Goal: Find contact information: Find contact information

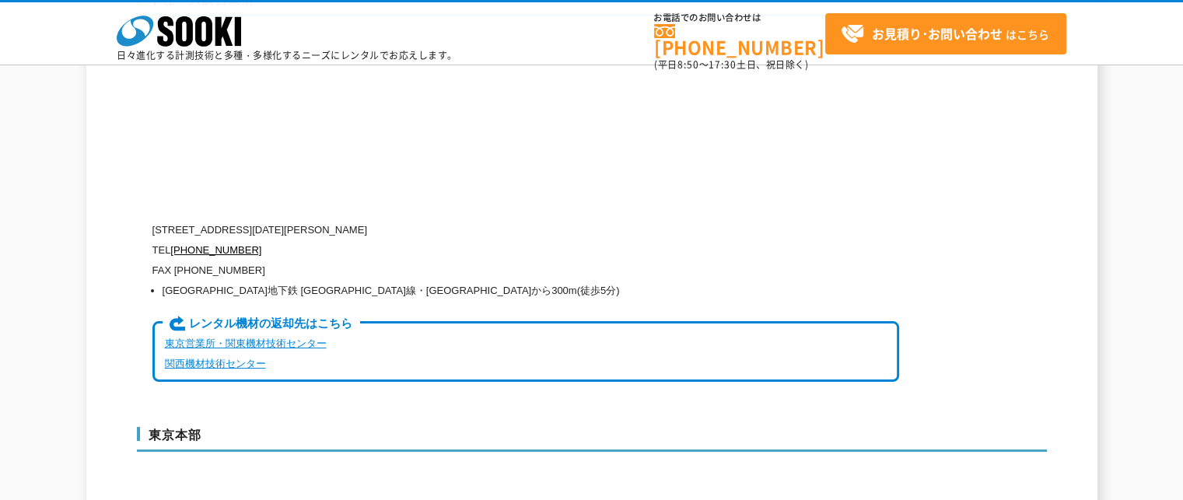
scroll to position [3732, 0]
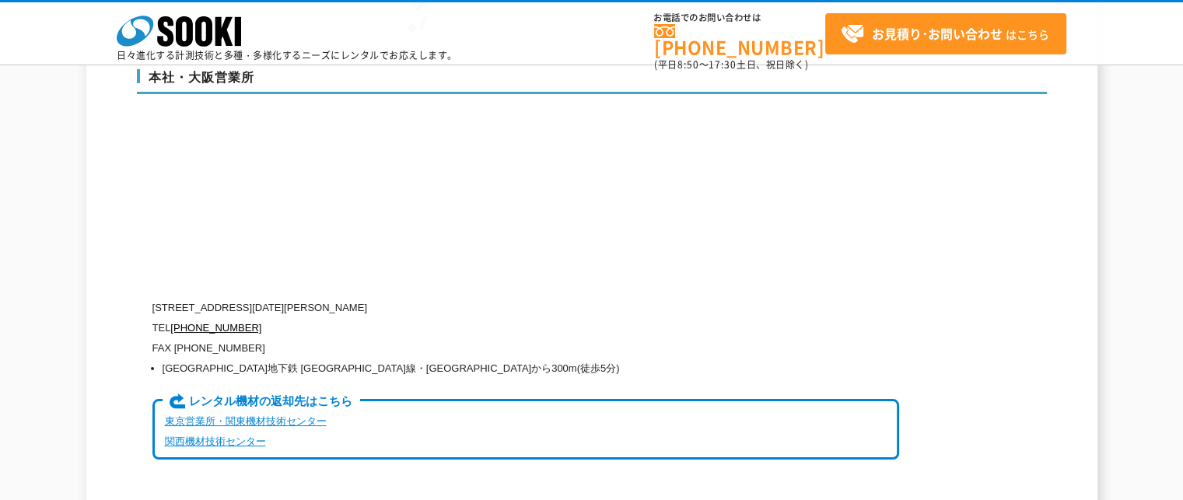
click at [299, 415] on link "東京営業所・関東機材技術センター" at bounding box center [246, 421] width 162 height 12
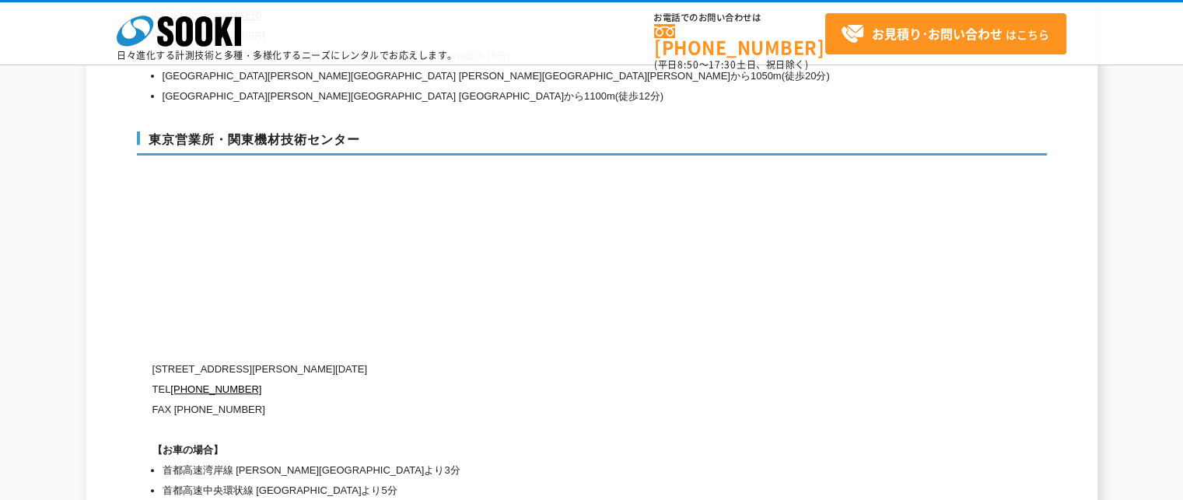
scroll to position [6564, 0]
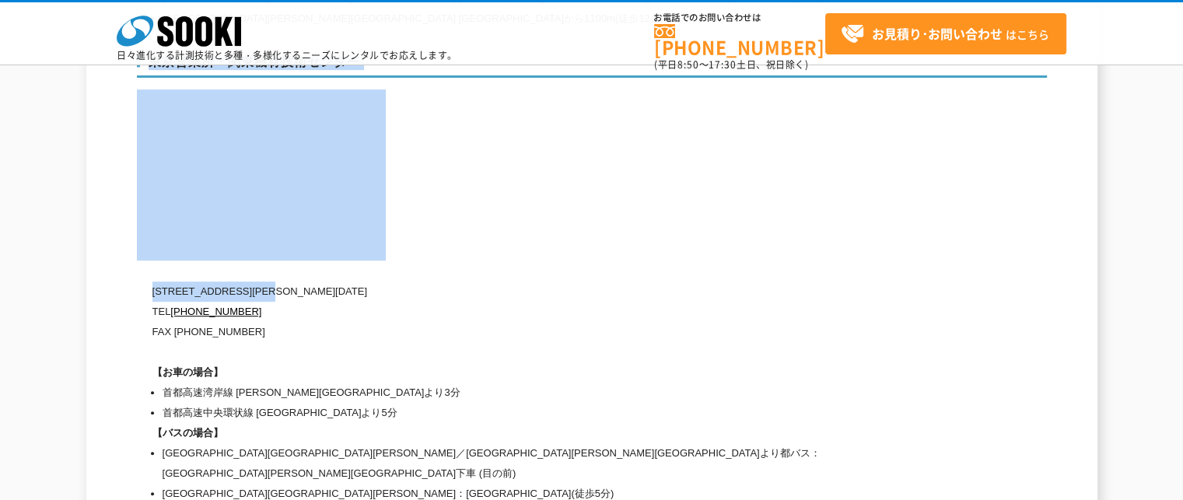
drag, startPoint x: 149, startPoint y: 250, endPoint x: 308, endPoint y: 256, distance: 158.7
click at [303, 255] on div "[GEOGRAPHIC_DATA]・[GEOGRAPHIC_DATA] [STREET_ADDRESS][PERSON_NAME][DATE] [PHONE_…" at bounding box center [592, 276] width 910 height 476
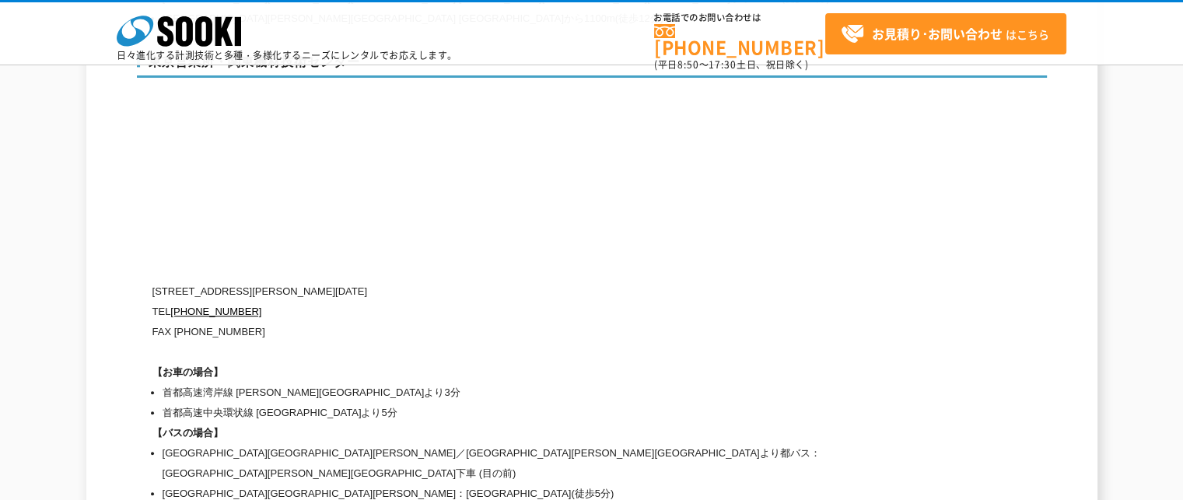
click at [522, 302] on p "TEL [PHONE_NUMBER]" at bounding box center [525, 312] width 746 height 20
drag, startPoint x: 153, startPoint y: 249, endPoint x: 365, endPoint y: 269, distance: 212.5
click at [365, 281] on div "[STREET_ADDRESS][PERSON_NAME][DATE] TEL [PHONE_NUMBER] FAX [PHONE_NUMBER] 【お車の場…" at bounding box center [525, 392] width 746 height 222
copy div "[STREET_ADDRESS][PERSON_NAME][DATE] [PHONE_NUMBER]"
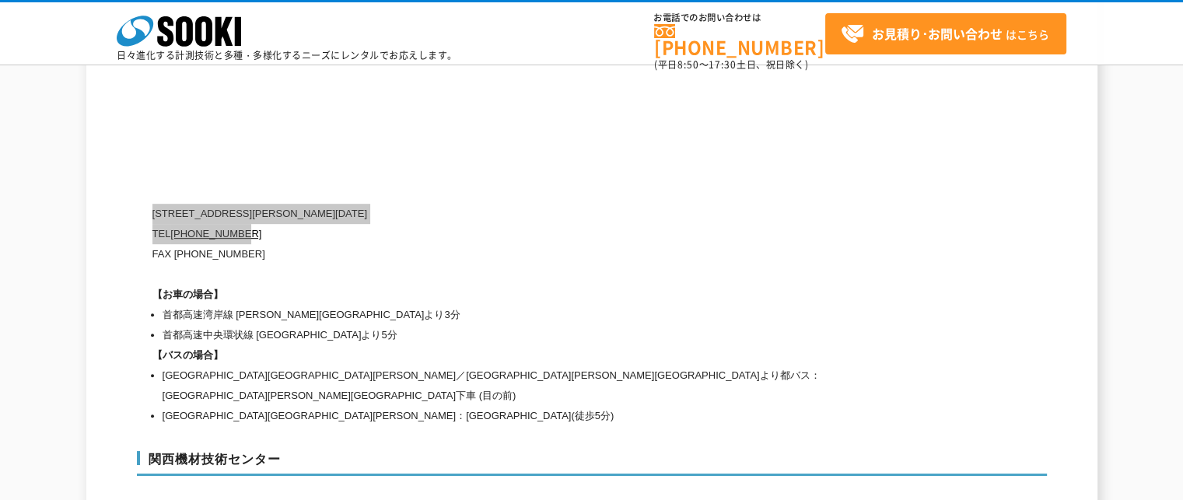
scroll to position [6409, 0]
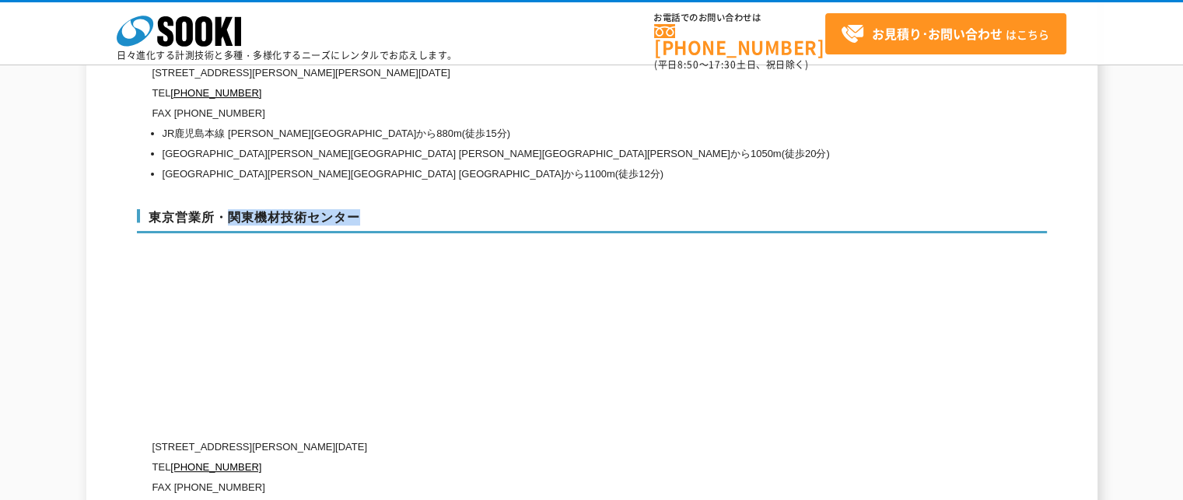
drag, startPoint x: 234, startPoint y: 176, endPoint x: 372, endPoint y: 189, distance: 139.0
click at [372, 209] on h3 "東京営業所・関東機材技術センター" at bounding box center [592, 221] width 910 height 25
copy h3 "関東機材技術センター"
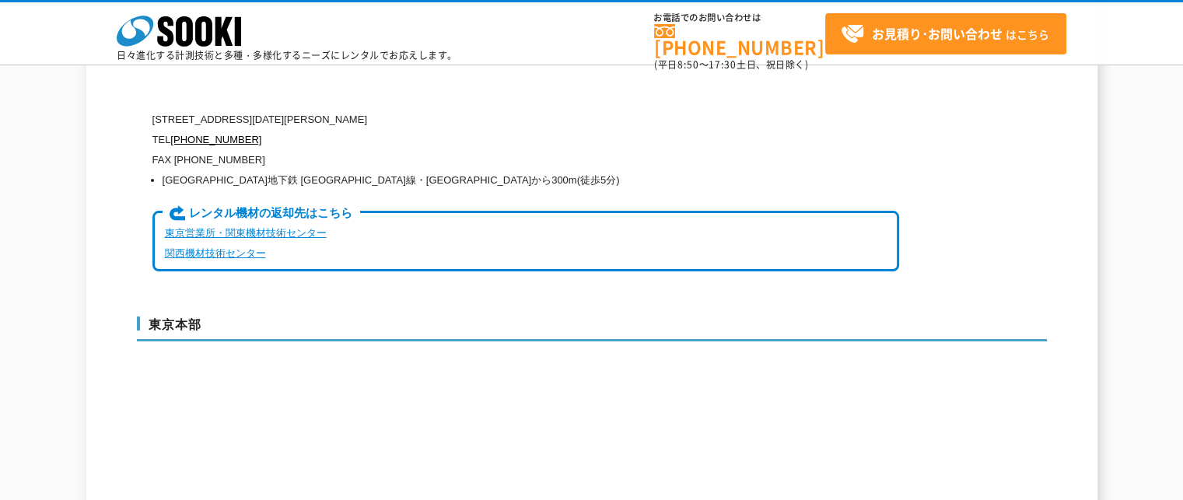
scroll to position [3687, 0]
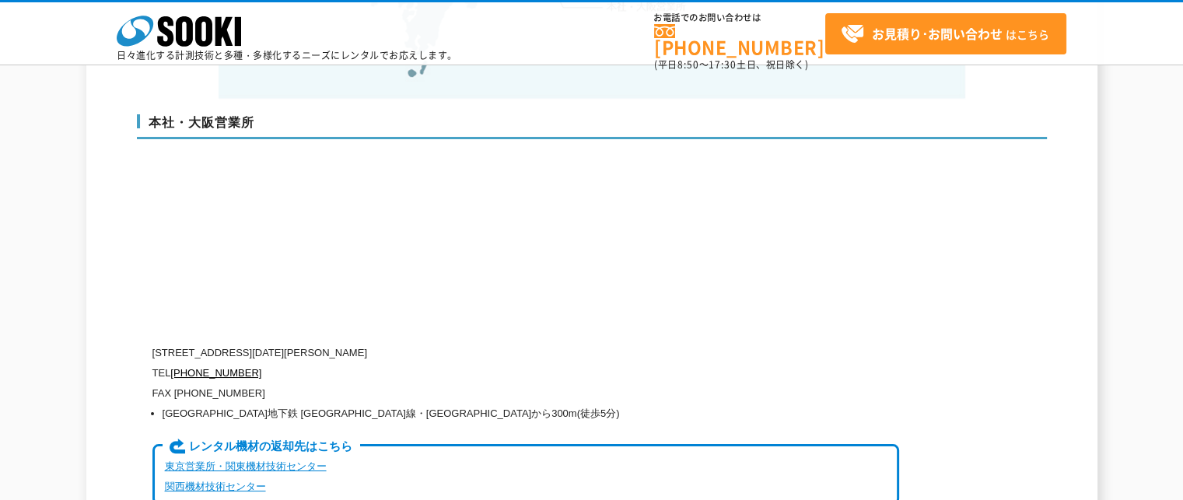
click at [242, 460] on link "東京営業所・関東機材技術センター" at bounding box center [246, 466] width 162 height 12
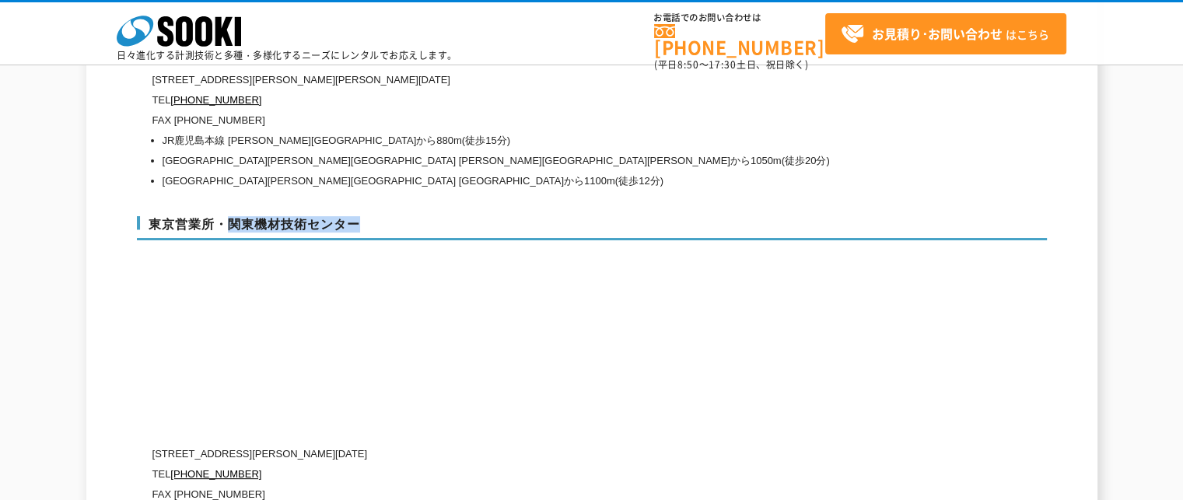
scroll to position [6564, 0]
